Goal: Task Accomplishment & Management: Complete application form

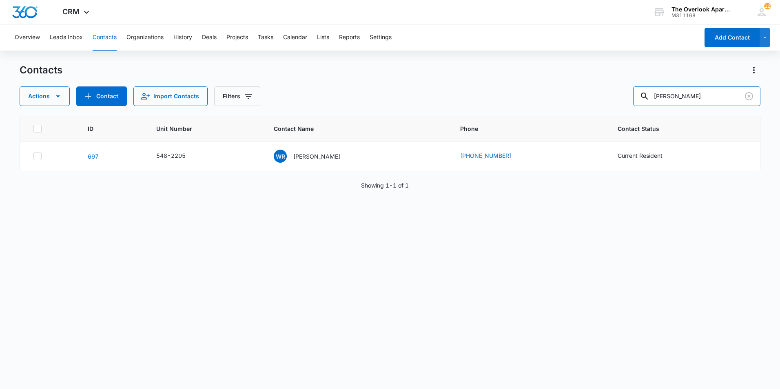
drag, startPoint x: 696, startPoint y: 95, endPoint x: 521, endPoint y: 102, distance: 175.6
click at [521, 102] on div "Actions Contact Import Contacts Filters wilma" at bounding box center [390, 97] width 741 height 20
type input "4308"
drag, startPoint x: 686, startPoint y: 96, endPoint x: 526, endPoint y: 98, distance: 160.0
click at [526, 98] on div "Actions Contact Import Contacts Filters 4308" at bounding box center [390, 97] width 741 height 20
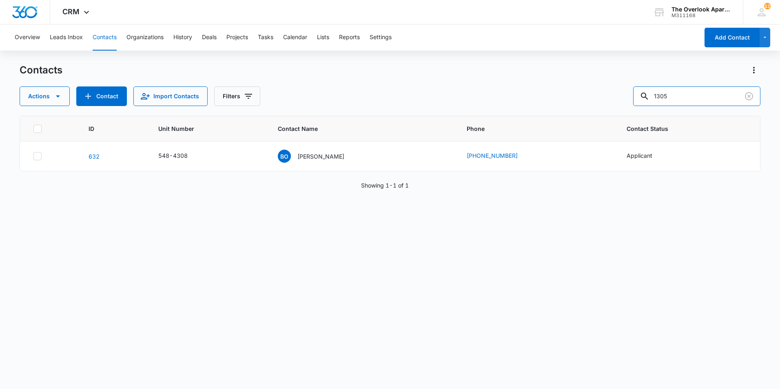
type input "1305"
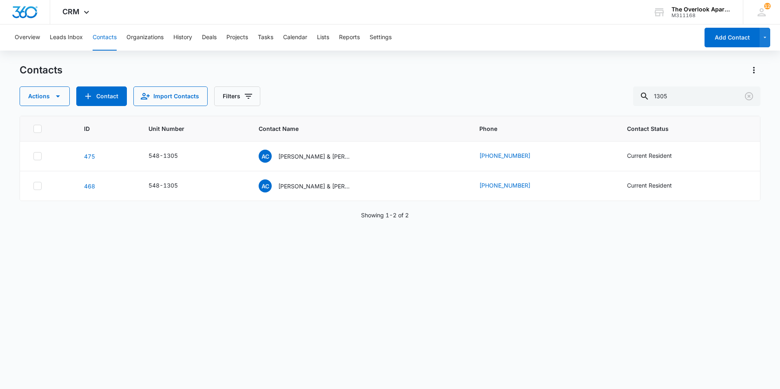
click at [196, 320] on div "ID Unit Number Contact Name Phone Contact Status 475 548-1305 AC Adam Crittende…" at bounding box center [390, 247] width 741 height 263
drag, startPoint x: 684, startPoint y: 98, endPoint x: 608, endPoint y: 97, distance: 76.3
click at [608, 97] on div "Actions Contact Import Contacts Filters 1305" at bounding box center [390, 97] width 741 height 20
click at [690, 86] on div "Contacts Actions Contact Import Contacts Filters" at bounding box center [390, 85] width 741 height 42
click at [685, 90] on input "text" at bounding box center [703, 97] width 115 height 20
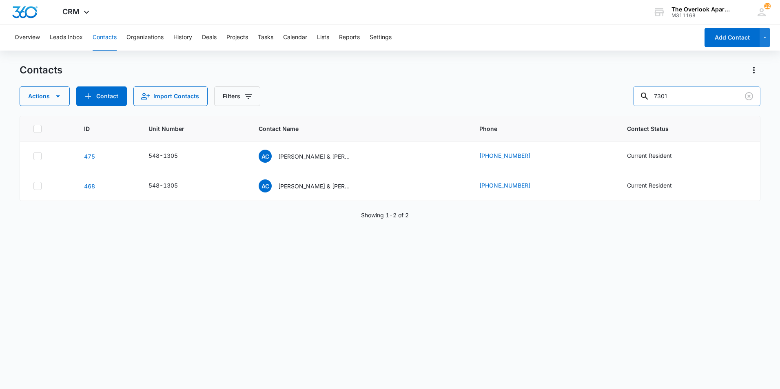
type input "7301"
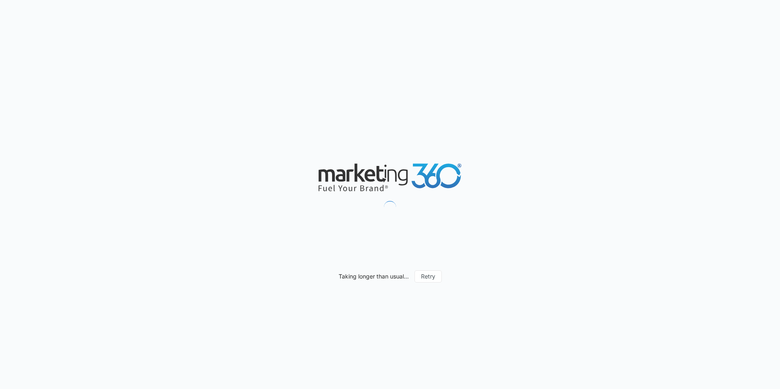
drag, startPoint x: 408, startPoint y: 87, endPoint x: 369, endPoint y: 195, distance: 115.0
click at [369, 195] on div "Taking longer than usual... Retry" at bounding box center [390, 194] width 780 height 389
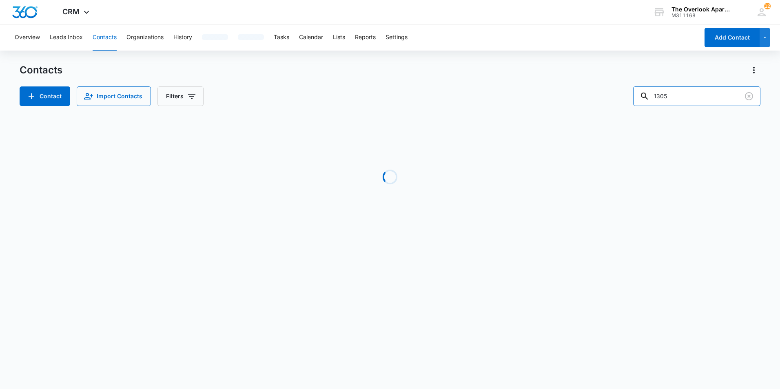
drag, startPoint x: 702, startPoint y: 99, endPoint x: 584, endPoint y: 115, distance: 118.2
click at [584, 115] on div "Contacts Contact Import Contacts Filters 1305 Loading No Results" at bounding box center [390, 156] width 741 height 184
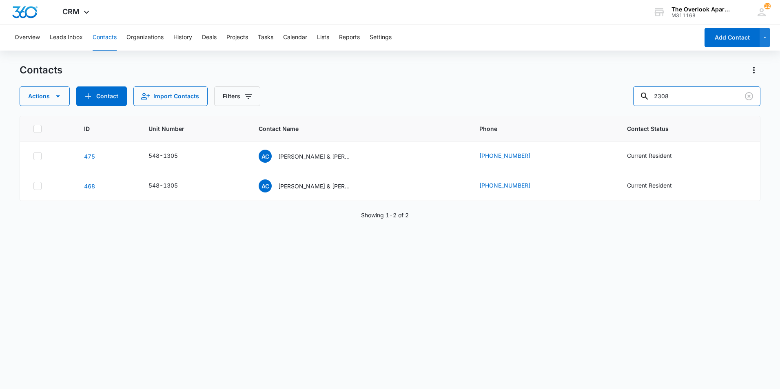
type input "2308"
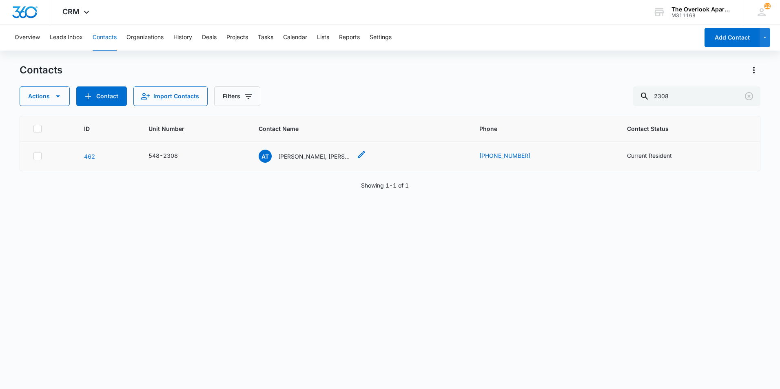
click at [311, 155] on p "[PERSON_NAME], [PERSON_NAME] & [PERSON_NAME]" at bounding box center [314, 156] width 73 height 9
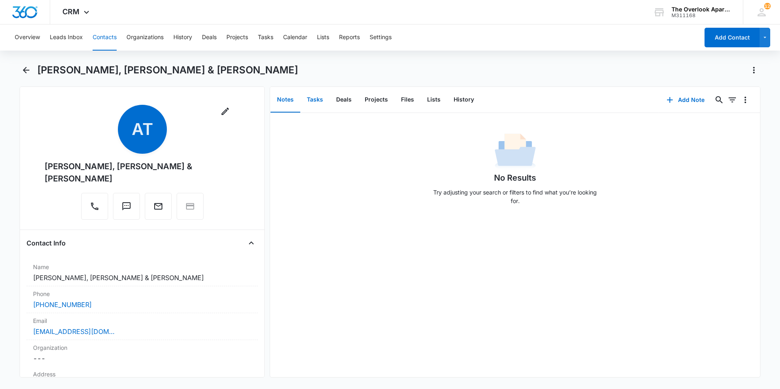
click at [324, 100] on button "Tasks" at bounding box center [314, 99] width 29 height 25
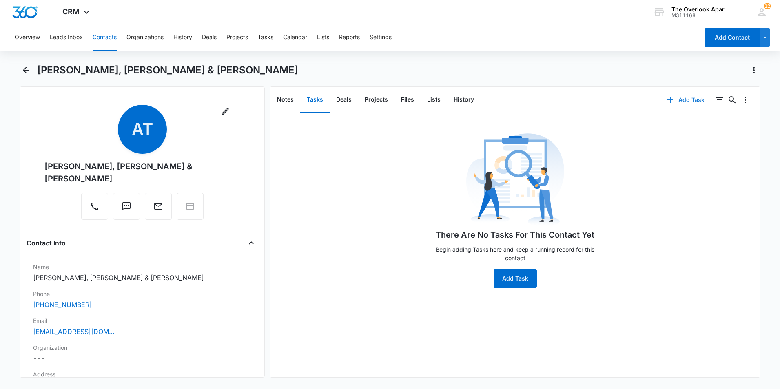
click at [659, 104] on button "Add Task" at bounding box center [686, 100] width 54 height 20
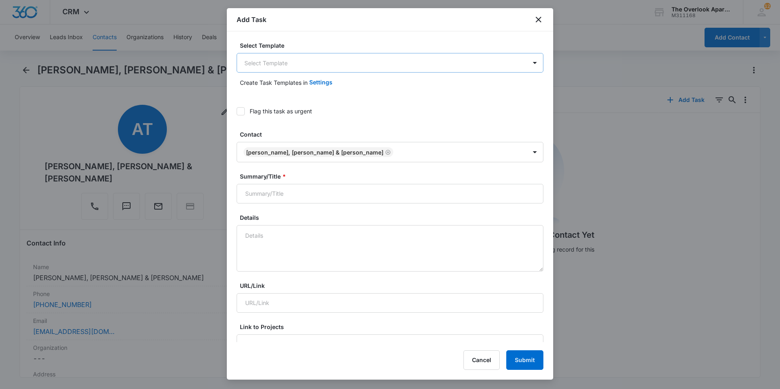
click at [317, 62] on body "CRM Apps Reputation Websites Forms CRM Email Social Shop Payments POS Content A…" at bounding box center [390, 194] width 780 height 389
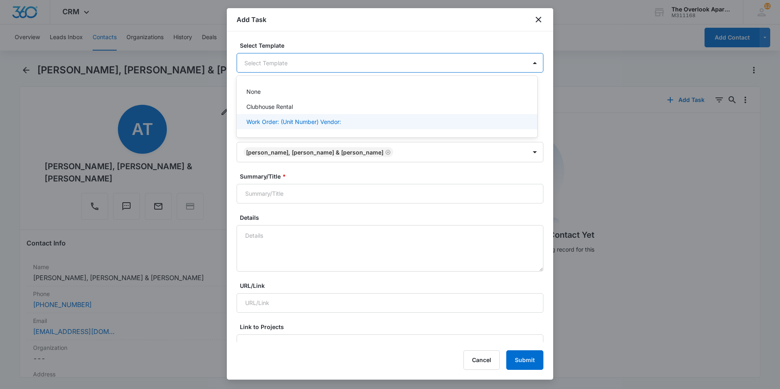
click at [280, 123] on p "Work Order: (Unit Number) Vendor:" at bounding box center [293, 122] width 95 height 9
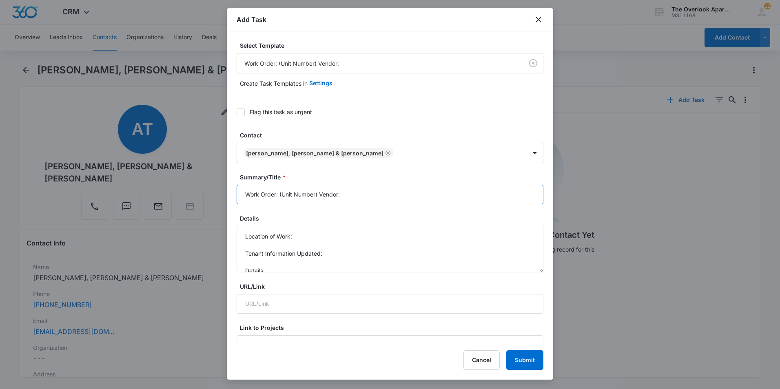
drag, startPoint x: 362, startPoint y: 193, endPoint x: 280, endPoint y: 188, distance: 82.6
click at [280, 188] on input "Work Order: (Unit Number) Vendor:" at bounding box center [390, 195] width 307 height 20
type input "Work Order: 2-308"
click at [300, 240] on textarea "Location of Work: Tenant Information Updated: Details:" at bounding box center [390, 249] width 307 height 47
click at [358, 251] on textarea "Location of Work: Kitchen Tenant Information Updated: Details:" at bounding box center [390, 249] width 307 height 47
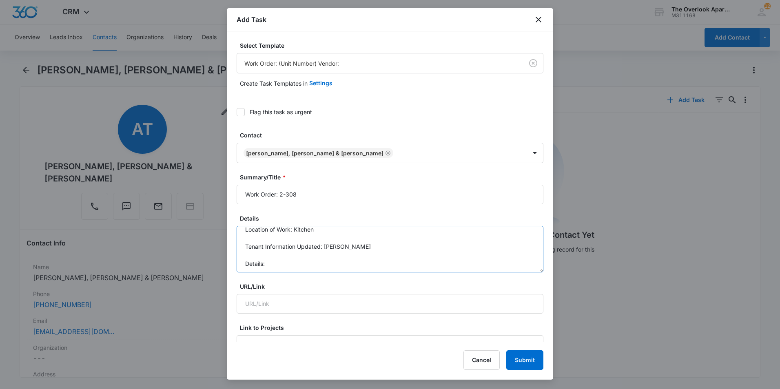
scroll to position [9, 0]
click at [315, 262] on textarea "Location of Work: Kitchen Tenant Information Updated: [PERSON_NAME] Details:" at bounding box center [390, 249] width 307 height 47
click at [378, 248] on textarea "Location of Work: Kitchen Tenant Information Updated: [PERSON_NAME] Details: di…" at bounding box center [390, 249] width 307 height 47
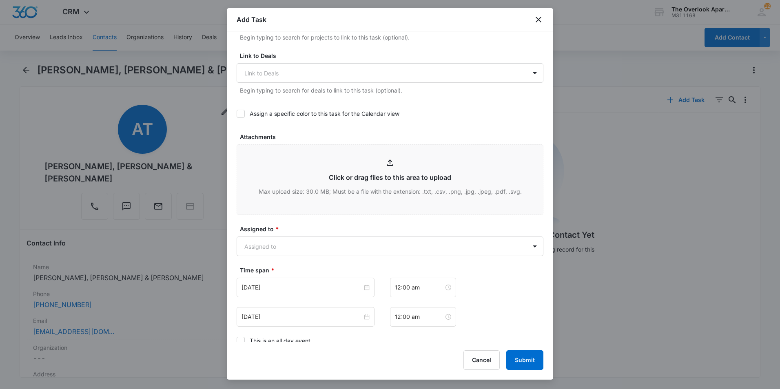
scroll to position [326, 0]
type textarea "Location of Work: Kitchen Tenant Information Updated: [PERSON_NAME] Details: di…"
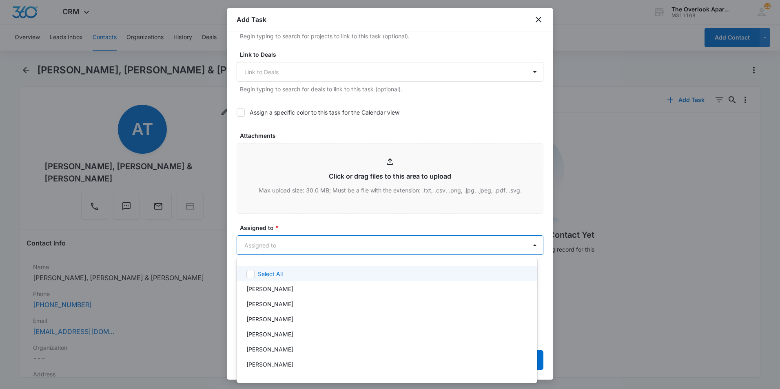
click at [275, 246] on body "CRM Apps Reputation Websites Forms CRM Email Social Shop Payments POS Content A…" at bounding box center [390, 194] width 780 height 389
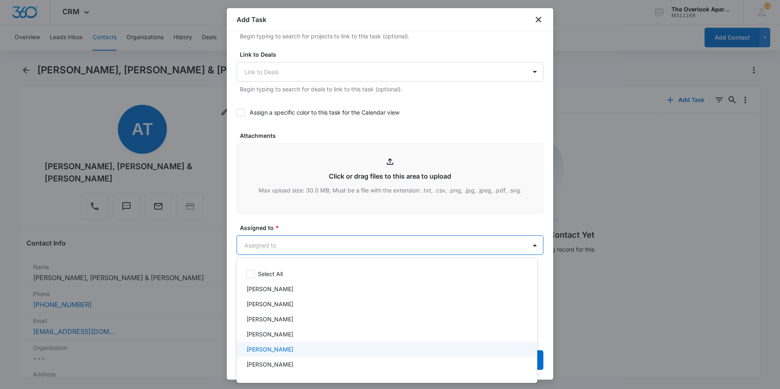
scroll to position [73, 0]
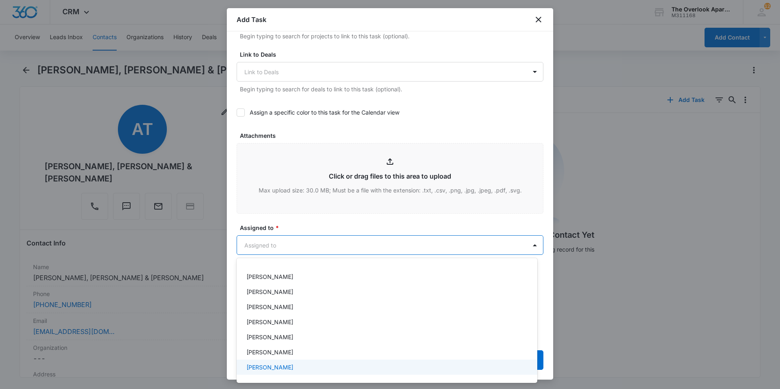
click at [262, 366] on p "[PERSON_NAME]" at bounding box center [269, 367] width 47 height 9
click at [319, 234] on div at bounding box center [390, 194] width 780 height 389
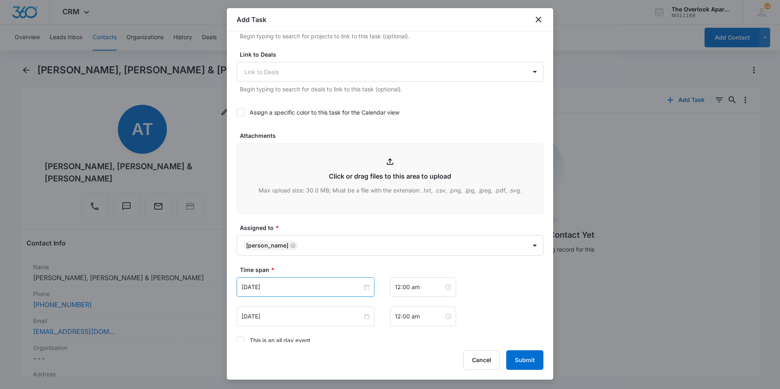
click at [290, 295] on div "[DATE]" at bounding box center [306, 288] width 138 height 20
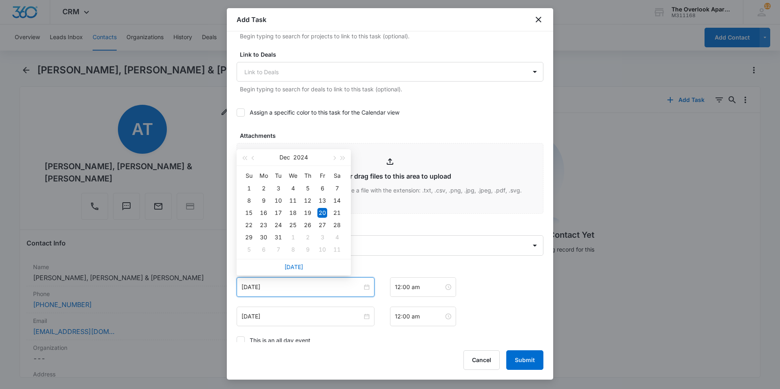
click at [297, 262] on div "[DATE]" at bounding box center [294, 267] width 114 height 16
click at [291, 269] on link "[DATE]" at bounding box center [293, 267] width 19 height 7
type input "[DATE]"
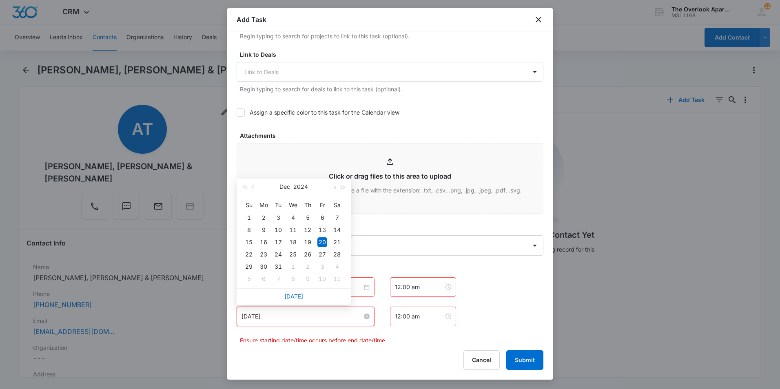
click at [294, 320] on input "[DATE]" at bounding box center [302, 316] width 121 height 9
click at [293, 297] on link "[DATE]" at bounding box center [293, 296] width 19 height 7
type input "[DATE]"
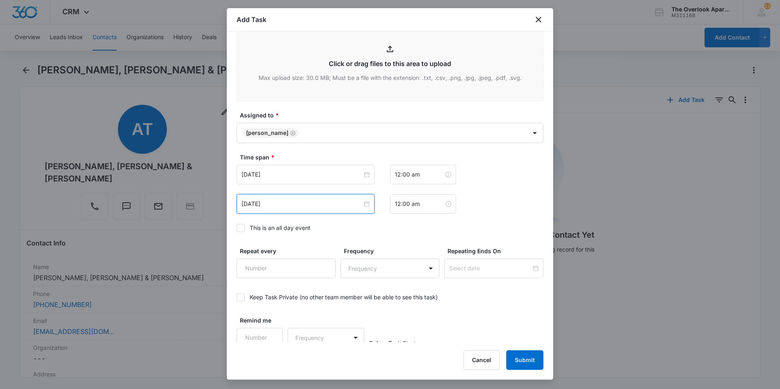
scroll to position [444, 0]
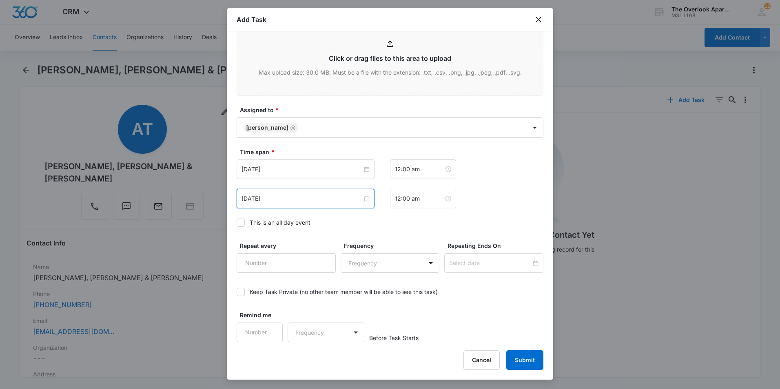
click at [284, 221] on div "This is an all day event" at bounding box center [280, 222] width 61 height 9
click at [237, 223] on input "This is an all day event" at bounding box center [237, 223] width 0 height 0
click at [535, 362] on button "Submit" at bounding box center [524, 361] width 37 height 20
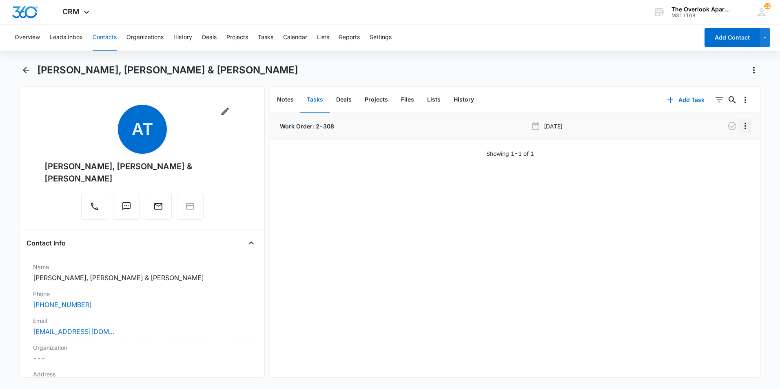
click at [741, 125] on icon "Overflow Menu" at bounding box center [746, 126] width 10 height 10
click at [708, 144] on button "Edit" at bounding box center [722, 149] width 47 height 12
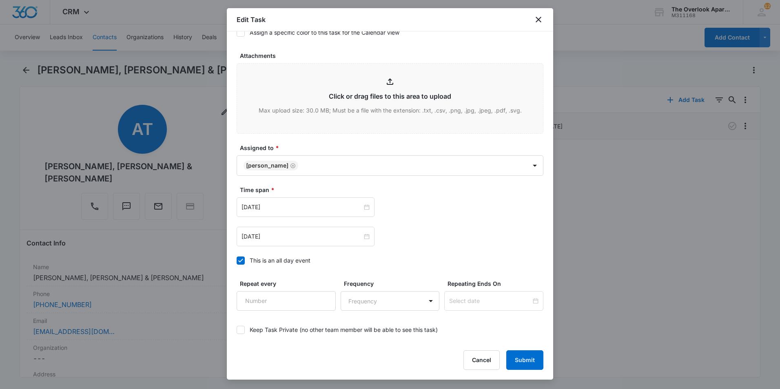
scroll to position [367, 0]
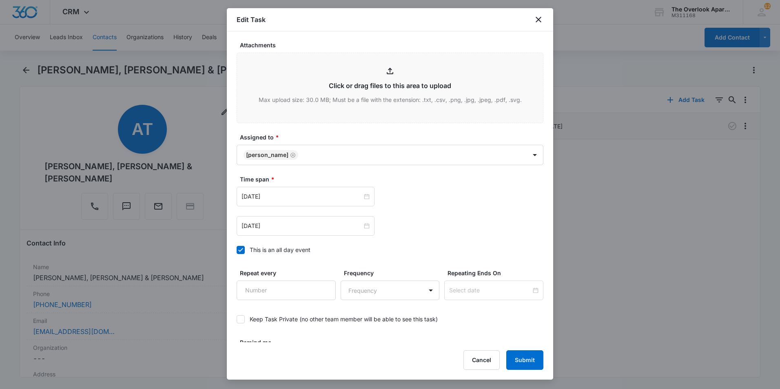
click at [313, 187] on div "Time span * [DATE] [DATE]" at bounding box center [390, 205] width 307 height 61
click at [340, 193] on input "[DATE]" at bounding box center [302, 196] width 121 height 9
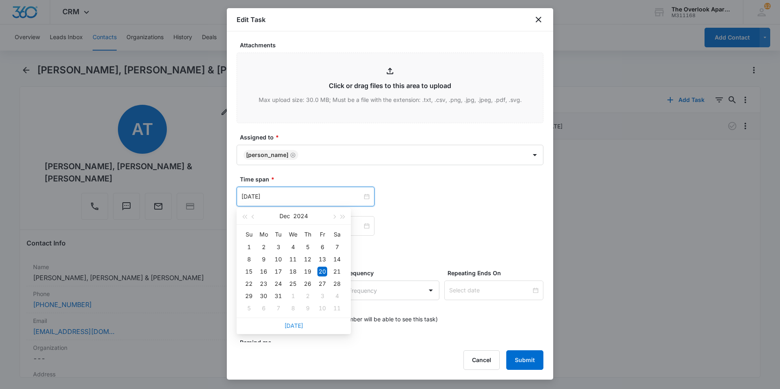
click at [293, 324] on link "[DATE]" at bounding box center [293, 325] width 19 height 7
type input "[DATE]"
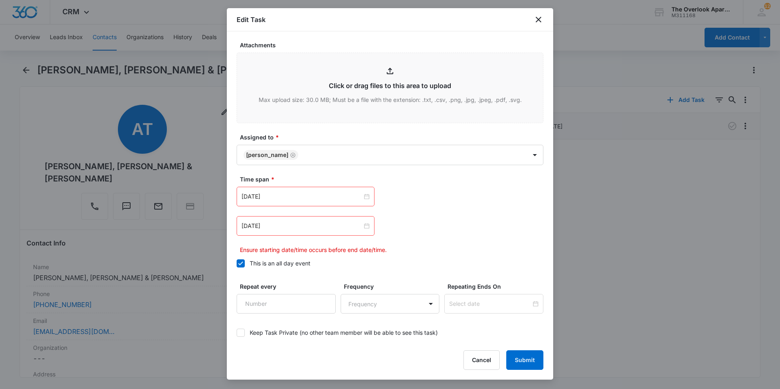
click at [302, 219] on div "[DATE]" at bounding box center [306, 226] width 138 height 20
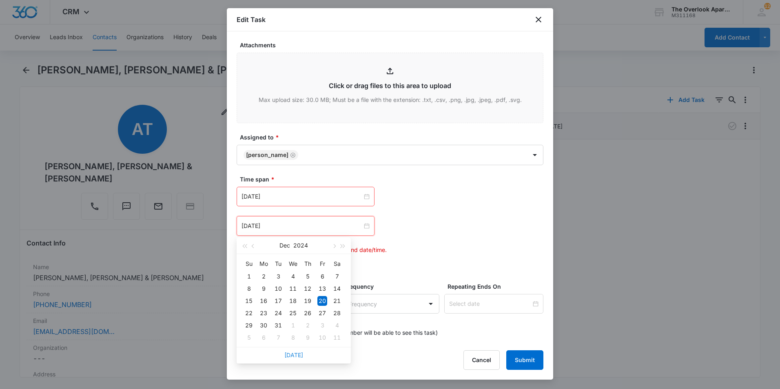
click at [293, 357] on link "[DATE]" at bounding box center [293, 355] width 19 height 7
type input "[DATE]"
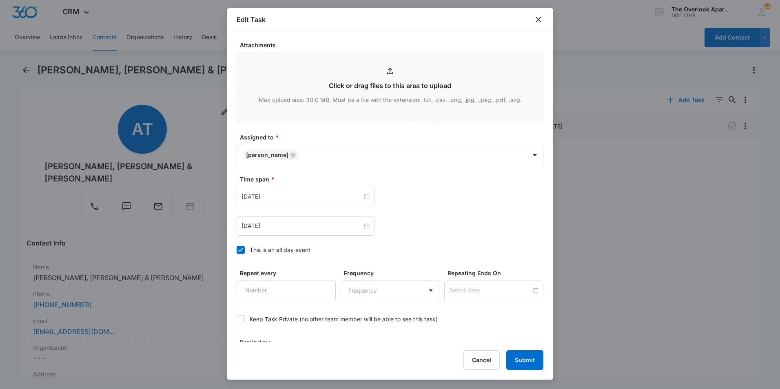
click at [416, 192] on div "[DATE] [DATE] Su Mo Tu We Th Fr Sa 31 1 2 3 4 5 6 7 8 9 10 11 12 13 14 15 16 17…" at bounding box center [390, 197] width 307 height 20
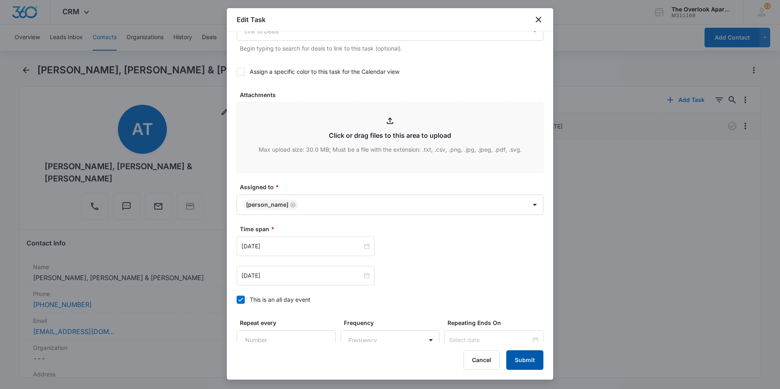
scroll to position [231, 0]
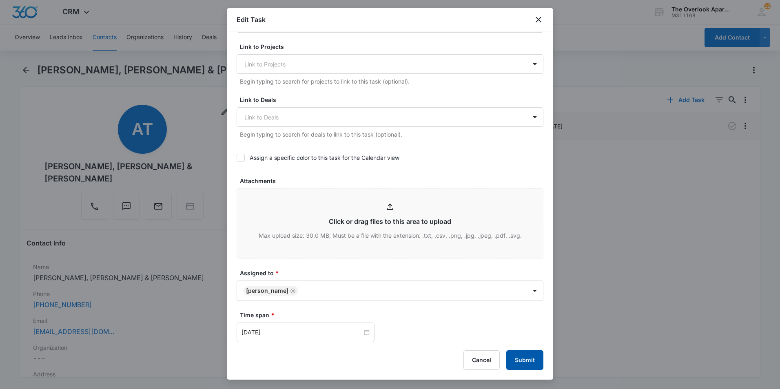
click at [522, 358] on button "Submit" at bounding box center [524, 361] width 37 height 20
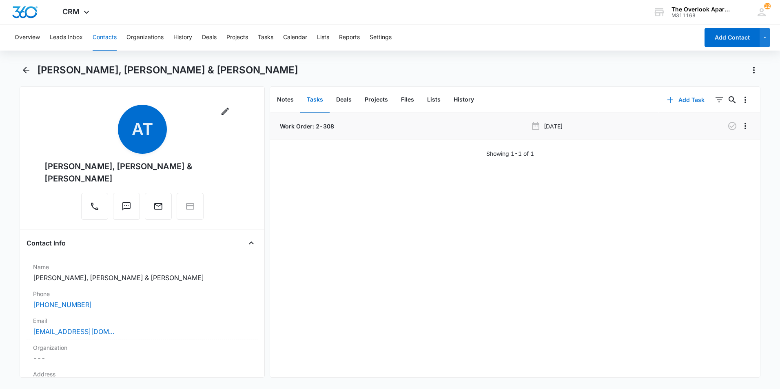
click at [687, 97] on button "Add Task" at bounding box center [686, 100] width 54 height 20
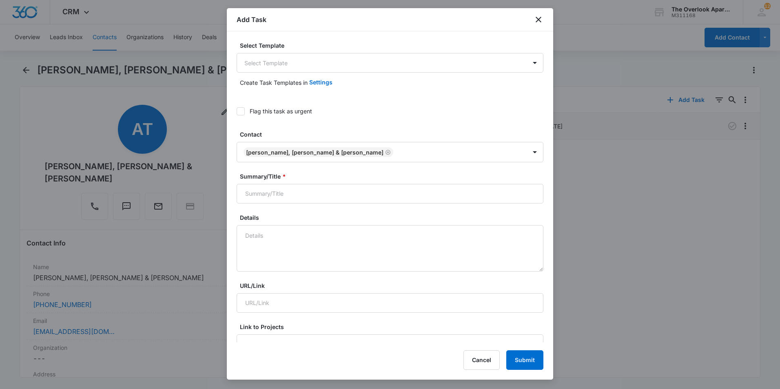
click at [547, 18] on div "Add Task" at bounding box center [390, 19] width 326 height 23
click at [540, 17] on icon "close" at bounding box center [539, 20] width 10 height 10
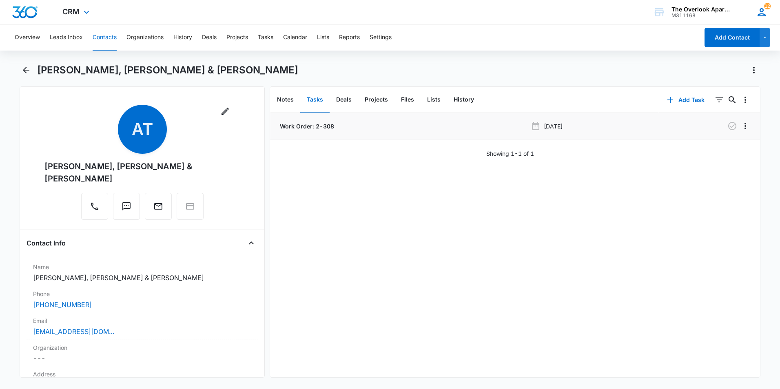
click at [761, 13] on icon at bounding box center [762, 12] width 12 height 12
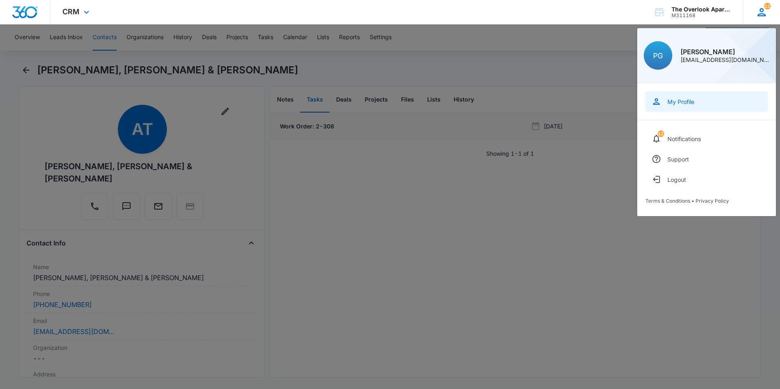
click at [690, 103] on div "My Profile" at bounding box center [681, 101] width 27 height 7
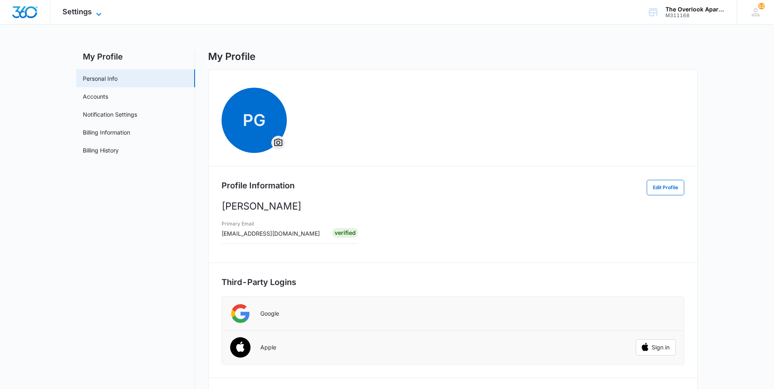
click at [71, 11] on span "Settings" at bounding box center [76, 11] width 29 height 9
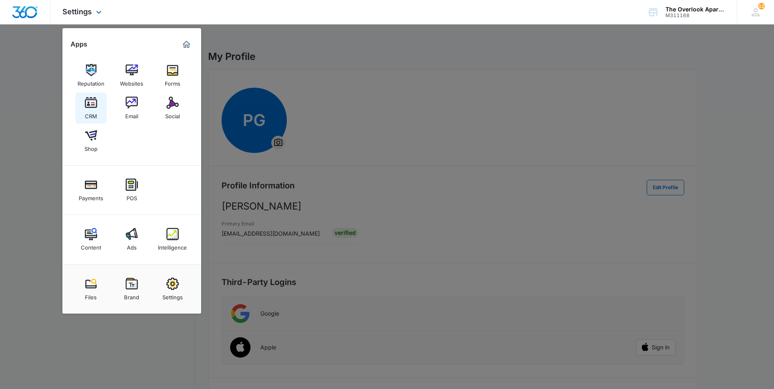
click at [91, 114] on div "CRM" at bounding box center [91, 114] width 12 height 11
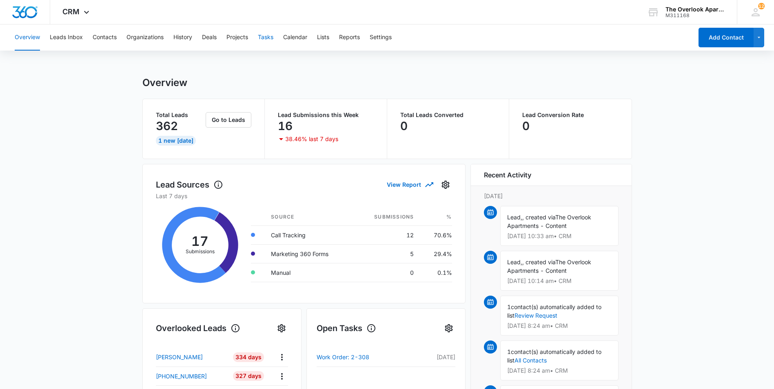
click at [266, 50] on button "Tasks" at bounding box center [266, 37] width 16 height 26
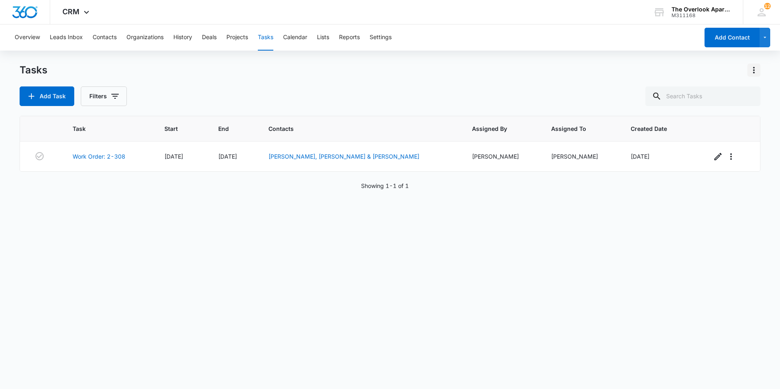
click at [755, 65] on button "Actions" at bounding box center [754, 70] width 13 height 13
click at [716, 118] on link "Task Templates" at bounding box center [720, 117] width 42 height 7
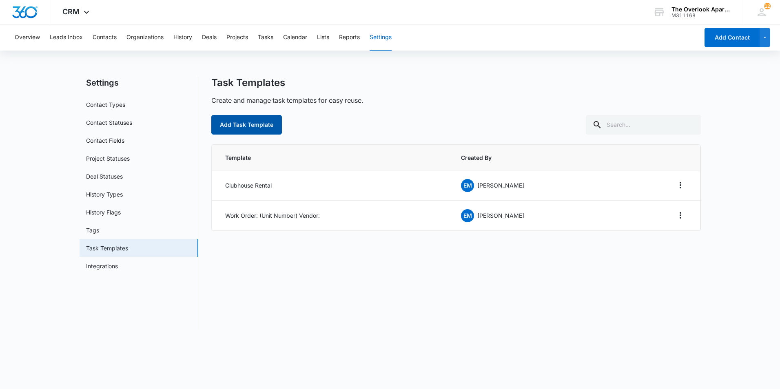
click at [256, 126] on button "Add Task Template" at bounding box center [246, 125] width 71 height 20
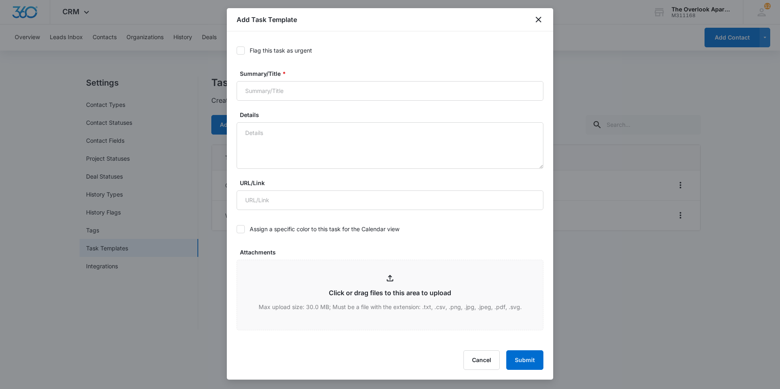
click at [279, 78] on div "Summary/Title *" at bounding box center [390, 84] width 307 height 31
click at [277, 91] on input "Summary/Title *" at bounding box center [390, 91] width 307 height 20
type input "w"
click at [246, 91] on input "Work Order" at bounding box center [390, 91] width 307 height 20
click at [261, 138] on textarea "Details" at bounding box center [390, 145] width 307 height 47
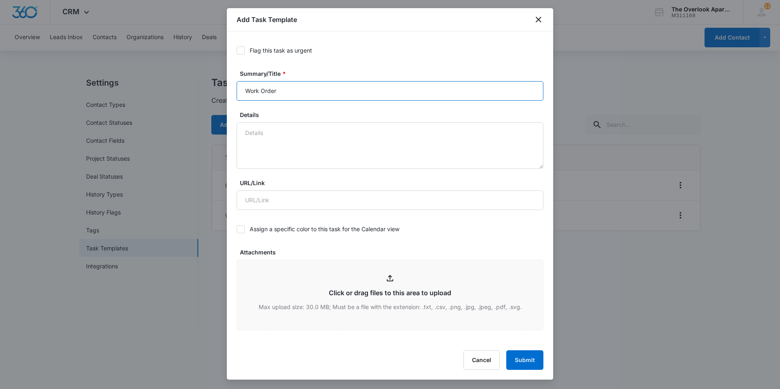
drag, startPoint x: 255, startPoint y: 93, endPoint x: 200, endPoint y: 91, distance: 55.5
click at [200, 92] on body "CRM Apps Reputation Websites Forms CRM Email Social Shop Payments POS Content A…" at bounding box center [390, 194] width 780 height 389
click at [285, 88] on input "Work Order" at bounding box center [390, 91] width 307 height 20
type input "Work Order:"
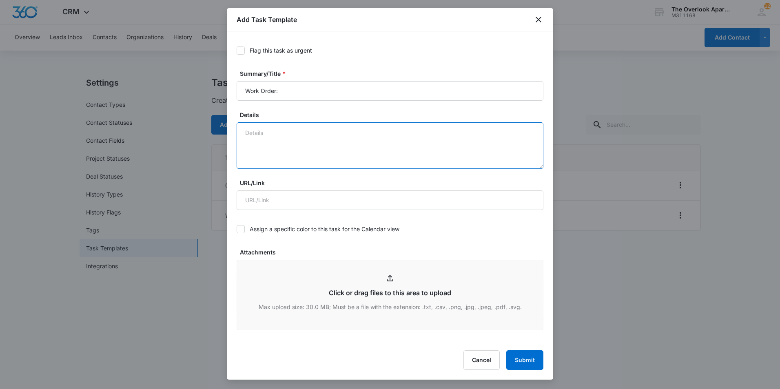
click at [246, 134] on textarea "Details" at bounding box center [390, 145] width 307 height 47
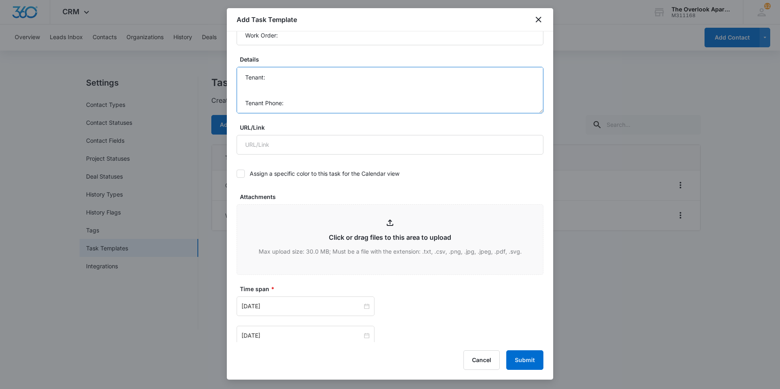
scroll to position [110, 0]
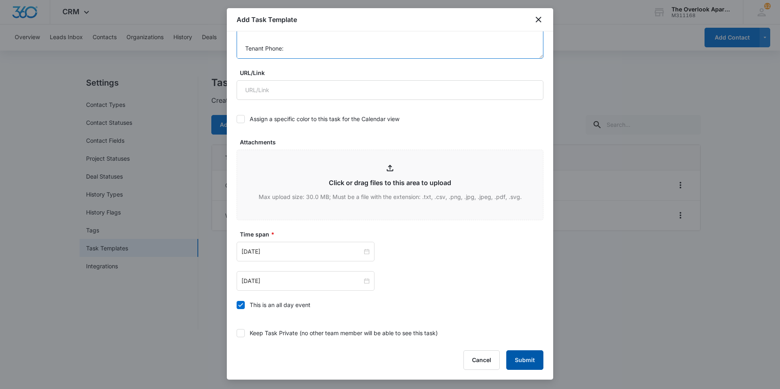
type textarea "Work Order Details: Tenant: Tenant Phone:"
click at [523, 357] on button "Submit" at bounding box center [524, 361] width 37 height 20
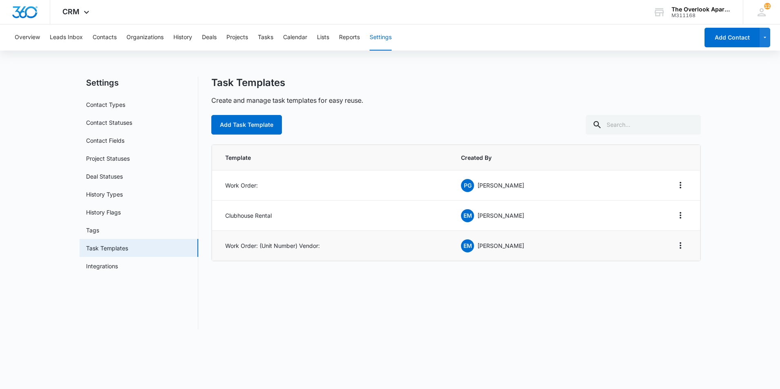
click at [251, 244] on td "Work Order: (Unit Number) Vendor:" at bounding box center [332, 246] width 240 height 30
click at [493, 247] on p "[PERSON_NAME]" at bounding box center [500, 246] width 47 height 9
click at [682, 240] on button "Overflow Menu" at bounding box center [680, 245] width 13 height 13
click at [668, 264] on button "Edit" at bounding box center [663, 268] width 47 height 12
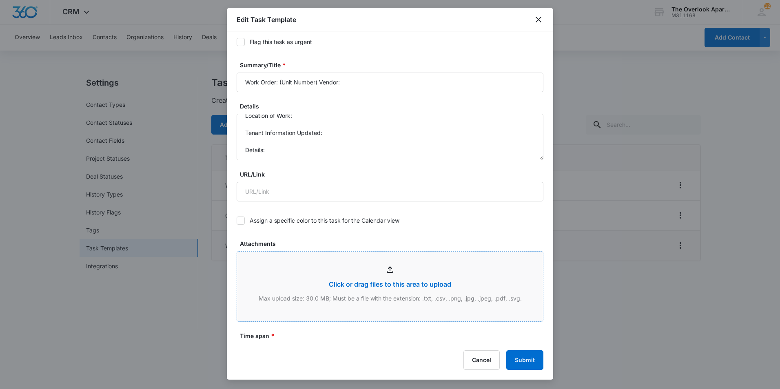
scroll to position [0, 0]
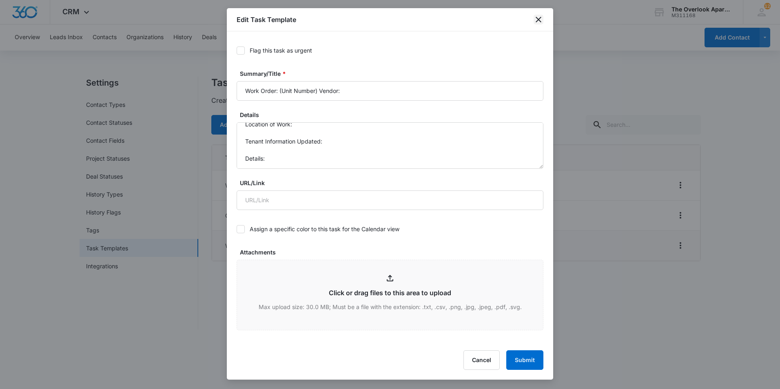
click at [539, 20] on icon "close" at bounding box center [539, 20] width 6 height 6
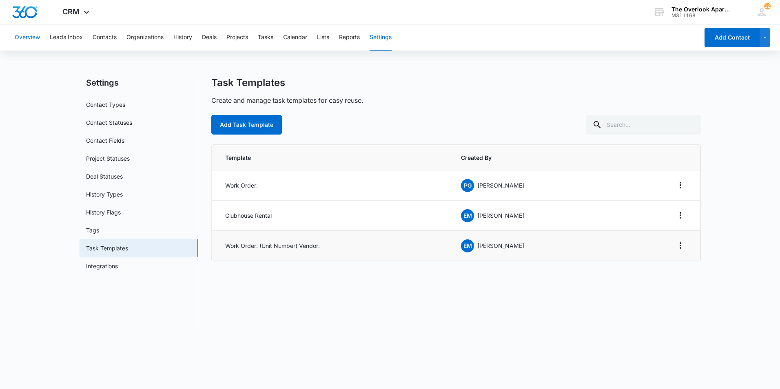
click at [16, 38] on button "Overview" at bounding box center [27, 37] width 25 height 26
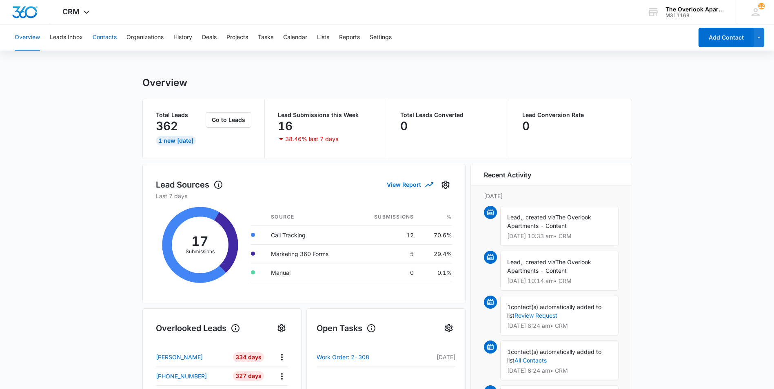
click at [109, 37] on button "Contacts" at bounding box center [105, 37] width 24 height 26
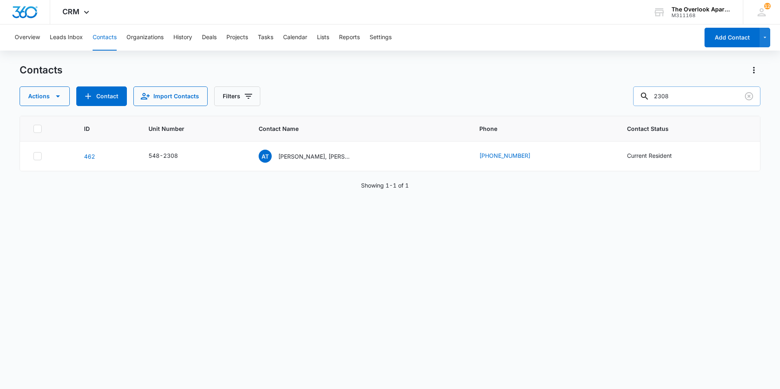
click at [700, 100] on input "2308" at bounding box center [696, 97] width 127 height 20
type input "2202"
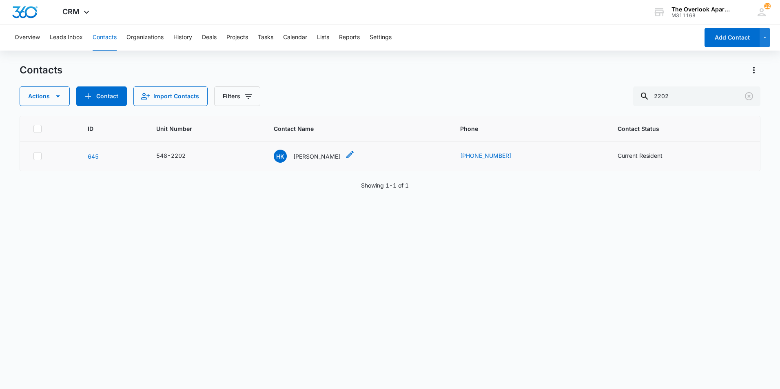
click at [307, 157] on p "[PERSON_NAME]" at bounding box center [316, 156] width 47 height 9
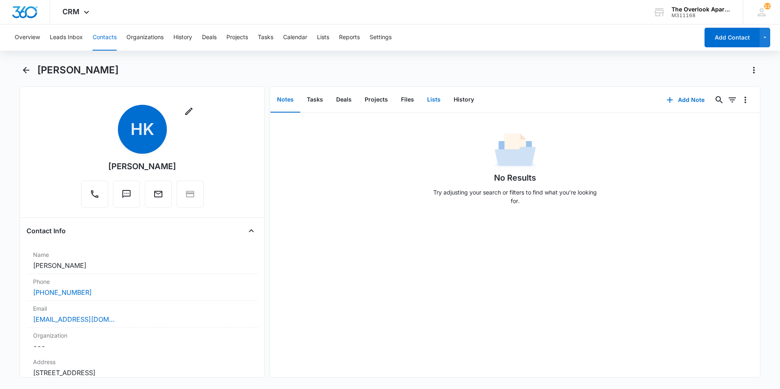
click at [436, 98] on button "Lists" at bounding box center [434, 99] width 27 height 25
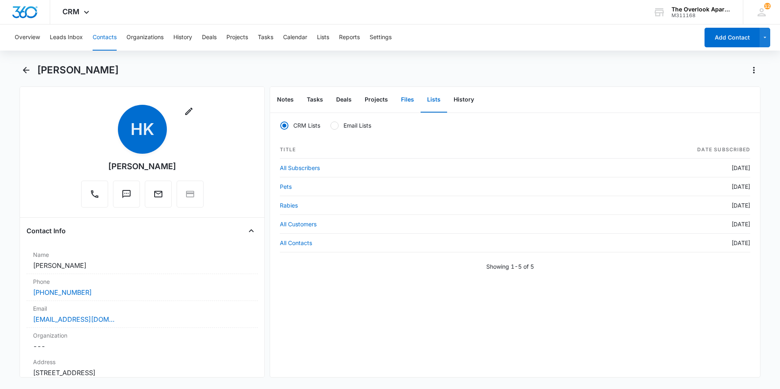
click at [408, 90] on button "Files" at bounding box center [408, 99] width 26 height 25
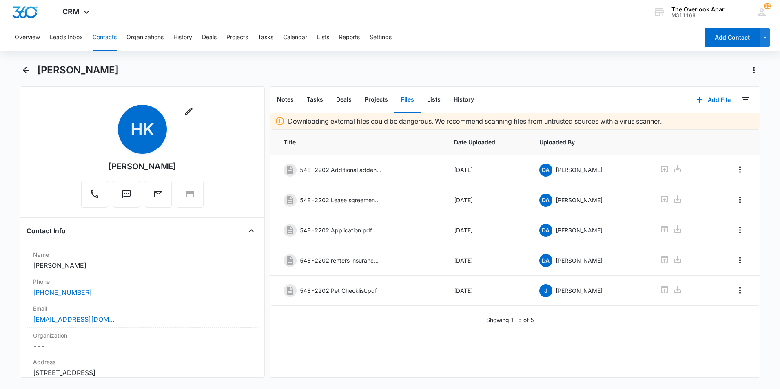
click at [101, 27] on button "Contacts" at bounding box center [105, 37] width 24 height 26
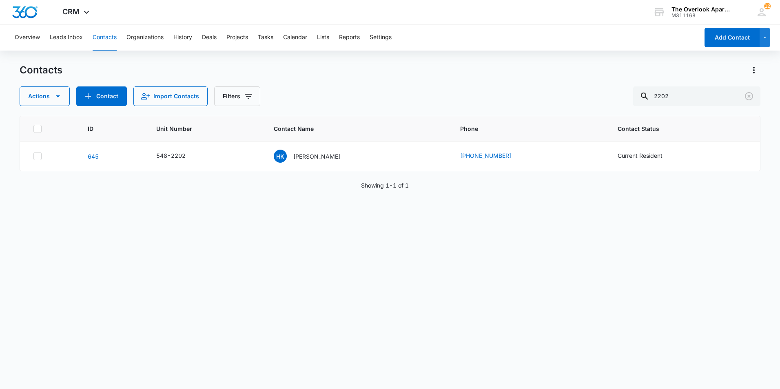
click at [322, 209] on div "ID Unit Number Contact Name Phone Contact Status [PHONE_NUMBER][GEOGRAPHIC_DATA…" at bounding box center [390, 247] width 741 height 263
click at [635, 294] on div "ID Unit Number Contact Name Phone Contact Status [PHONE_NUMBER][GEOGRAPHIC_DATA…" at bounding box center [390, 247] width 741 height 263
